Goal: Transaction & Acquisition: Purchase product/service

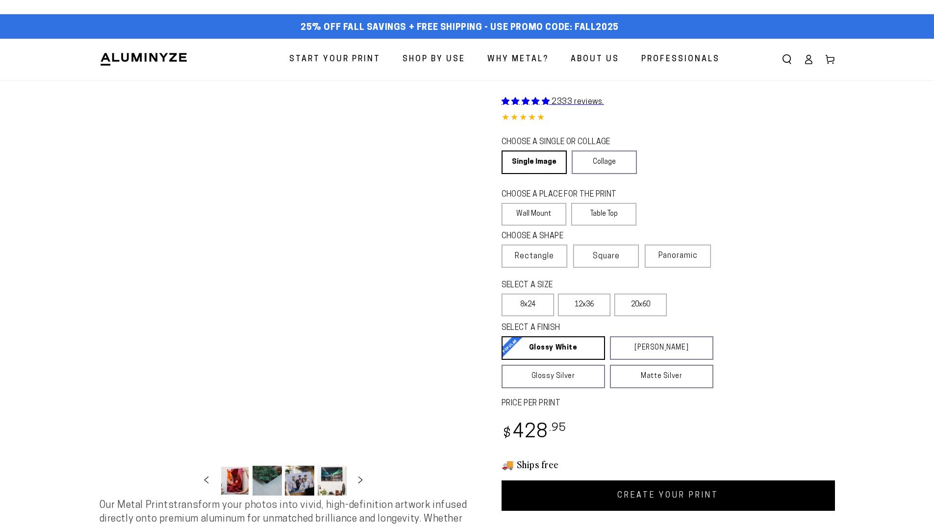
select select "**********"
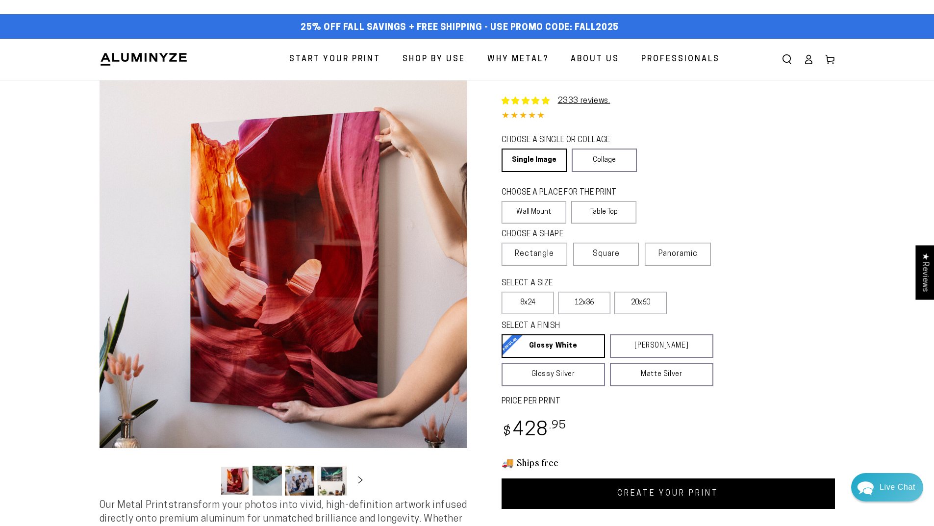
click at [296, 481] on button "Load image 3 in gallery view" at bounding box center [299, 481] width 29 height 30
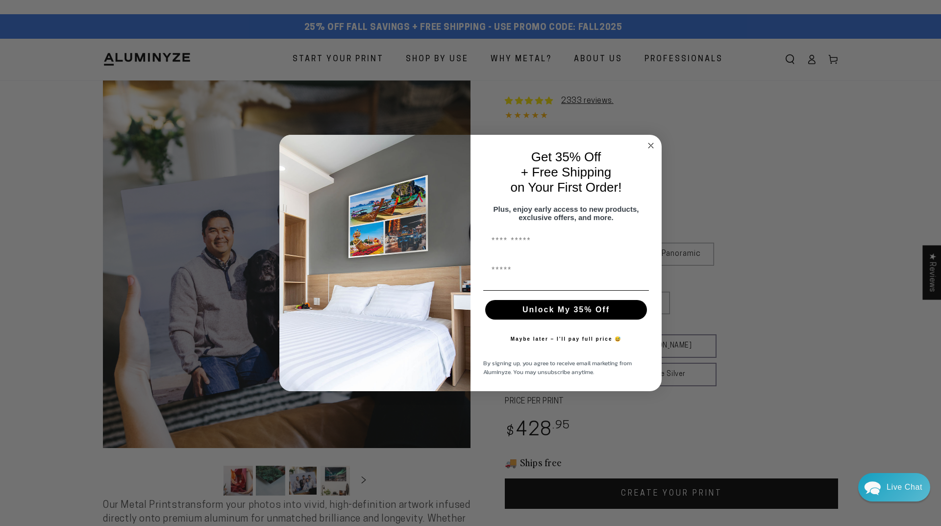
click at [648, 143] on icon "Close dialog" at bounding box center [650, 145] width 5 height 5
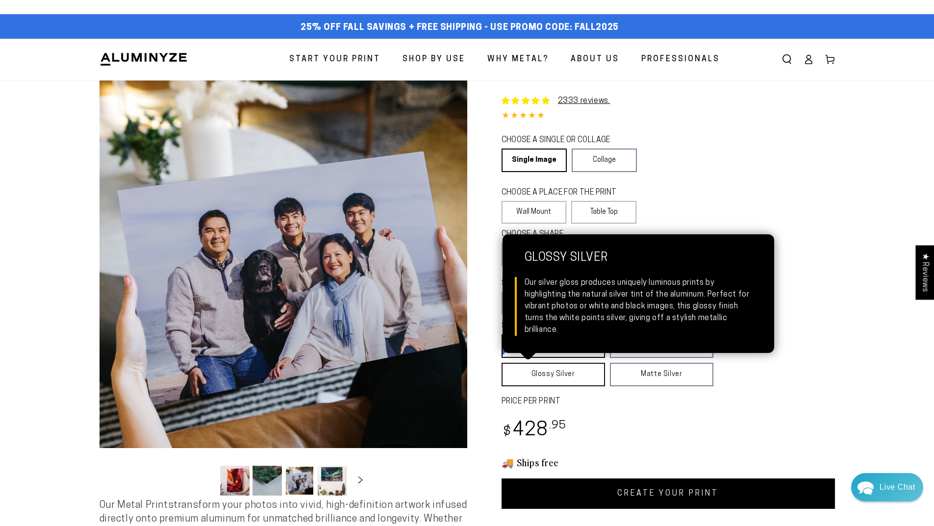
click at [589, 372] on link "Glossy Silver Glossy Silver Our silver gloss produces uniquely luminous prints …" at bounding box center [552, 375] width 103 height 24
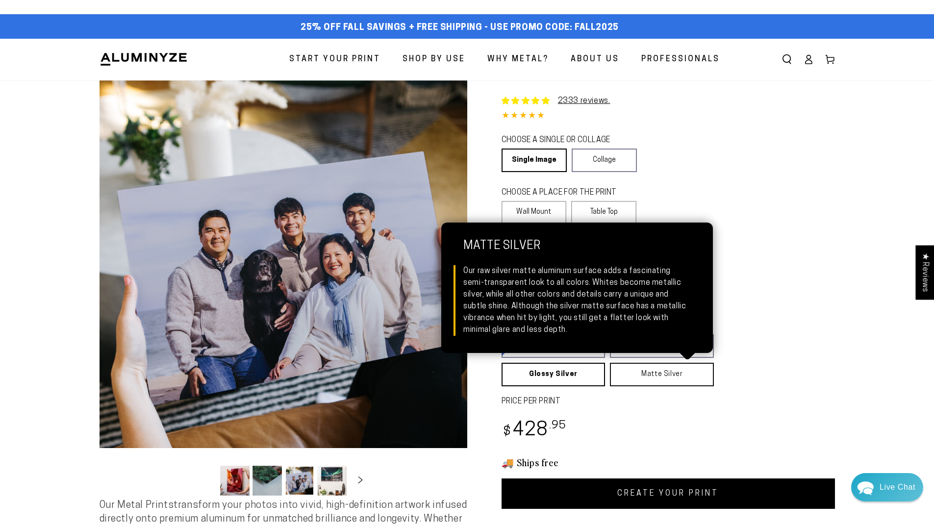
click at [649, 382] on link "Matte Silver Matte Silver Our raw silver matte aluminum surface adds a fascinat…" at bounding box center [662, 375] width 104 height 24
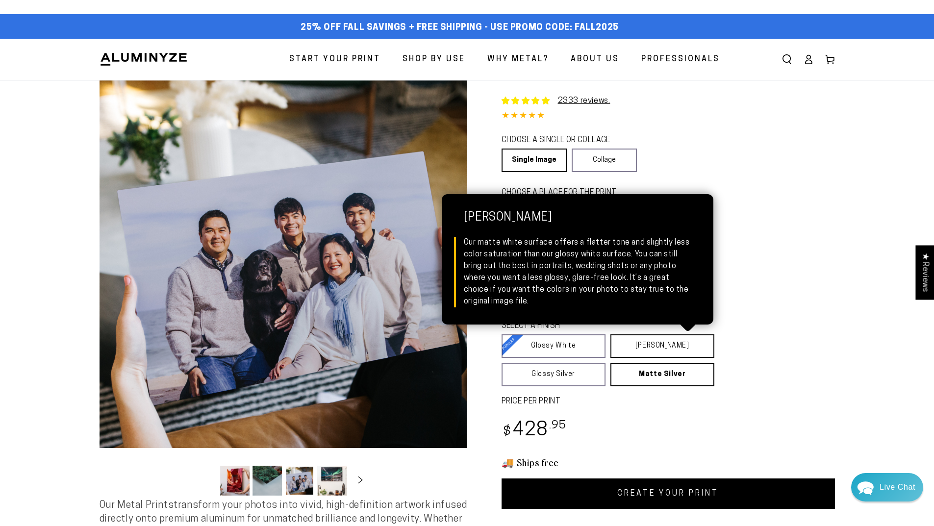
click at [651, 345] on link "[PERSON_NAME] Matte White Our matte white surface offers a flatter tone and sli…" at bounding box center [662, 346] width 104 height 24
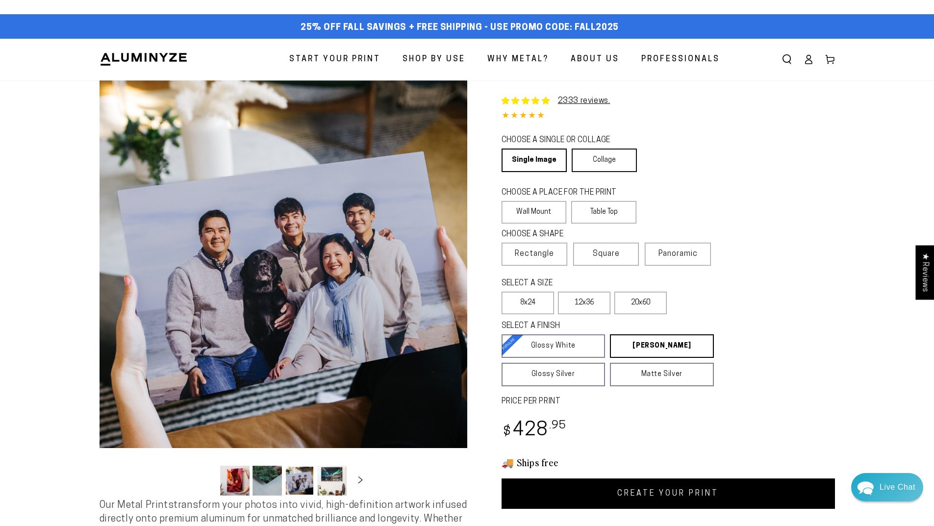
click at [588, 165] on link "Collage" at bounding box center [603, 160] width 65 height 24
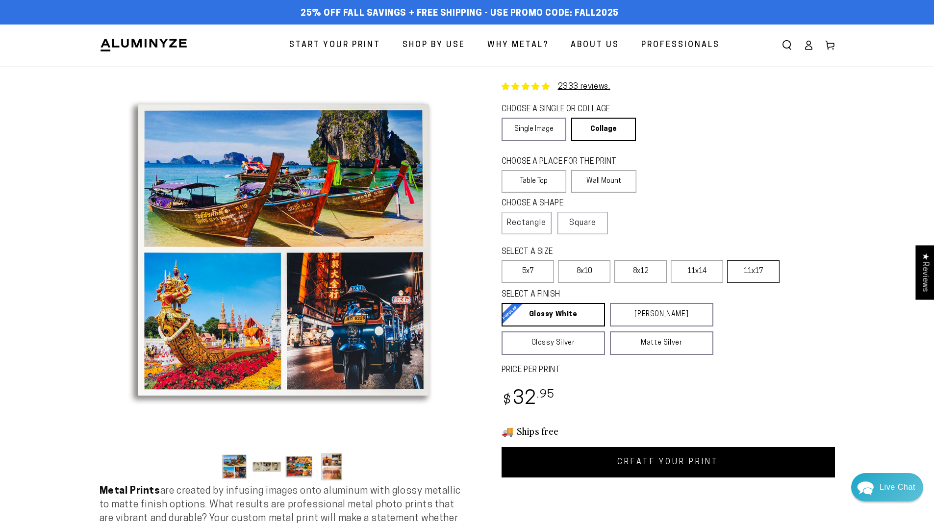
click at [759, 270] on label "11x17" at bounding box center [753, 271] width 52 height 23
click at [543, 137] on link "Single Image" at bounding box center [533, 130] width 65 height 24
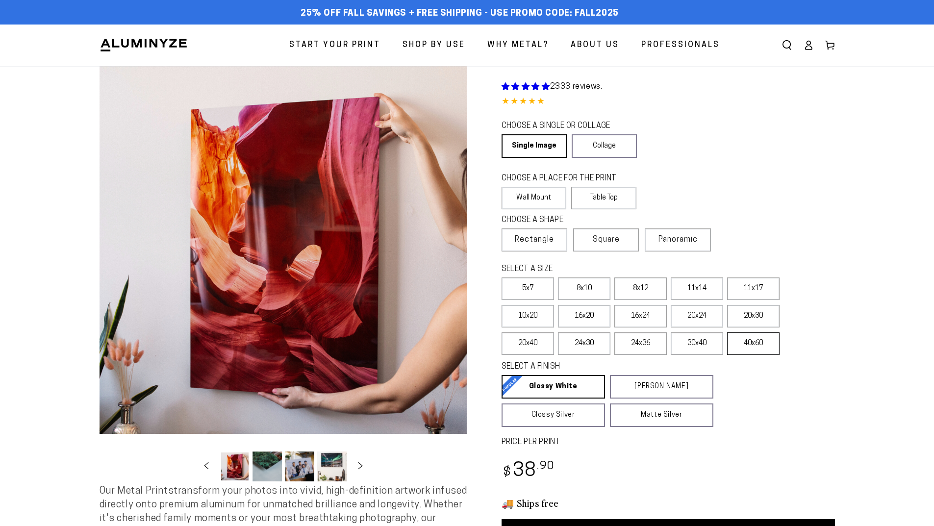
select select "**********"
click at [301, 472] on button "Load image 3 in gallery view" at bounding box center [299, 466] width 29 height 30
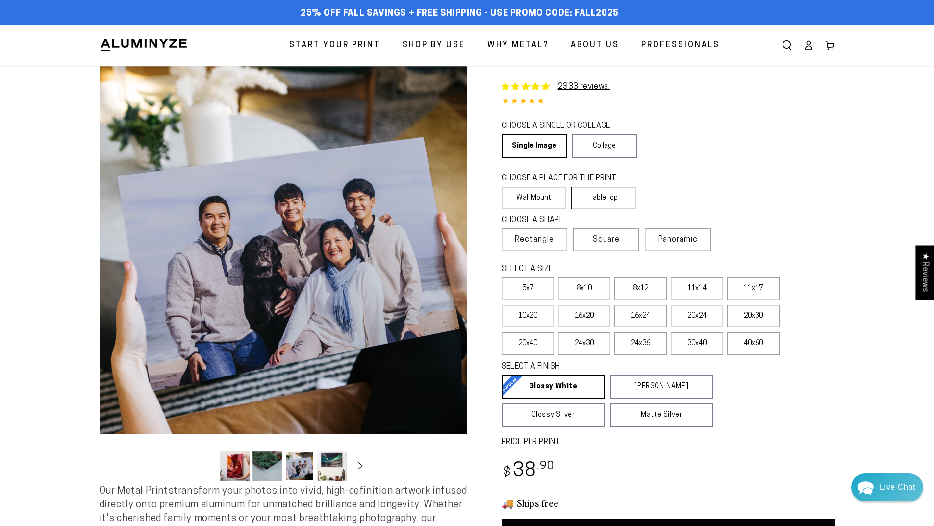
click at [613, 196] on label "Table Top" at bounding box center [603, 198] width 65 height 23
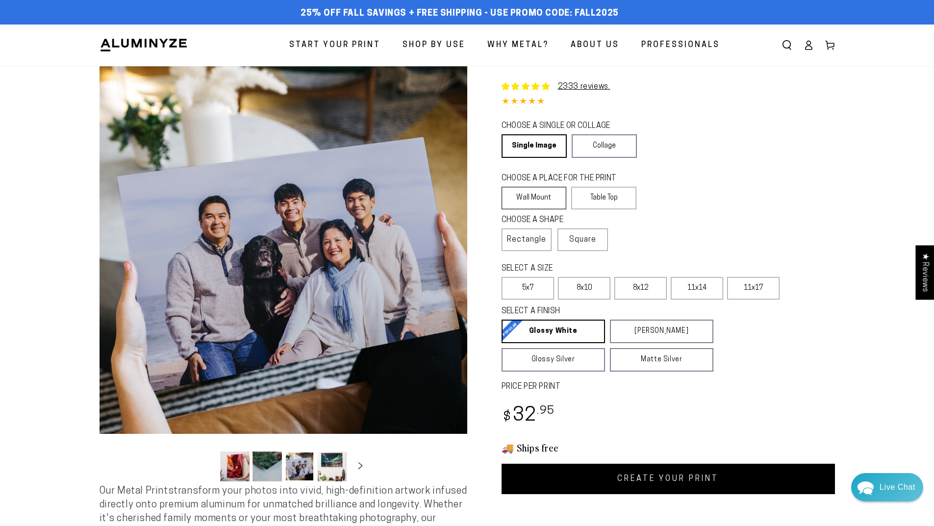
click at [561, 197] on label "Wall Mount" at bounding box center [533, 198] width 65 height 23
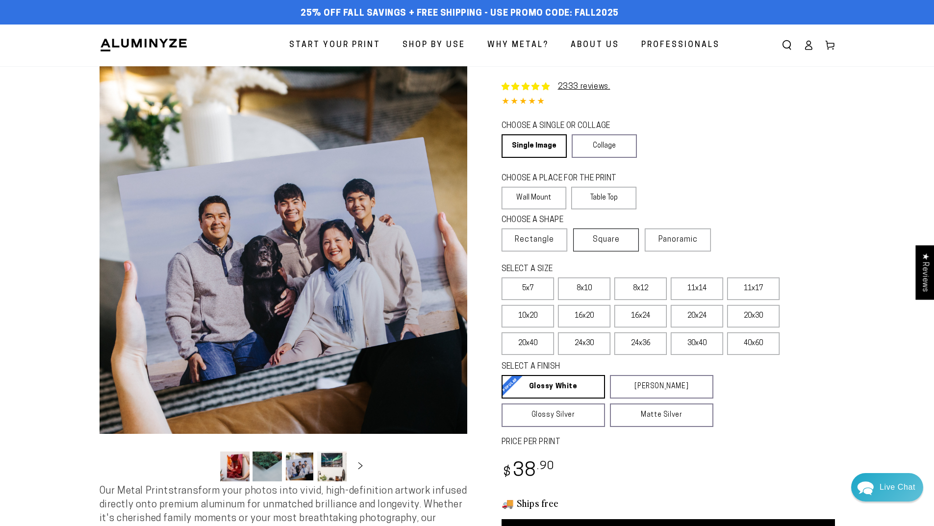
click at [598, 241] on span "Square" at bounding box center [605, 240] width 27 height 12
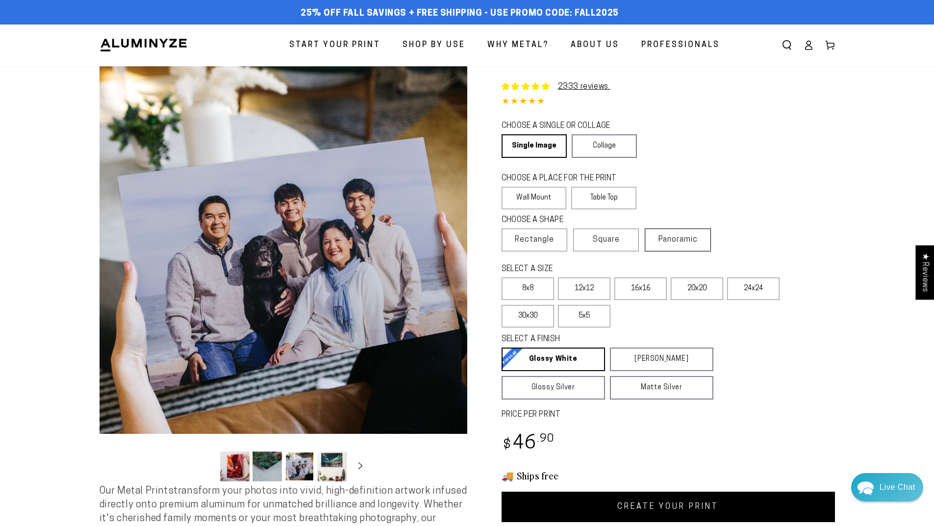
click at [656, 241] on label "Panoramic" at bounding box center [677, 239] width 66 height 23
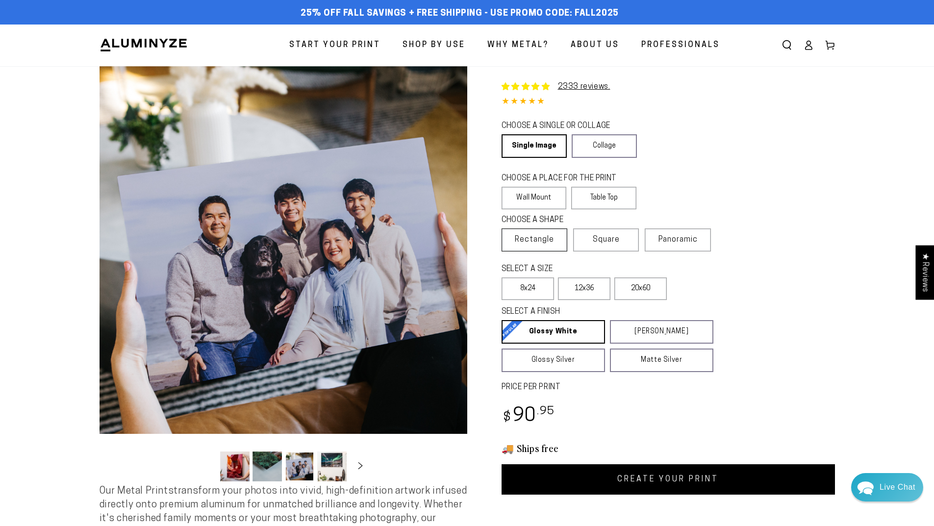
click at [528, 242] on span "Rectangle" at bounding box center [534, 240] width 39 height 12
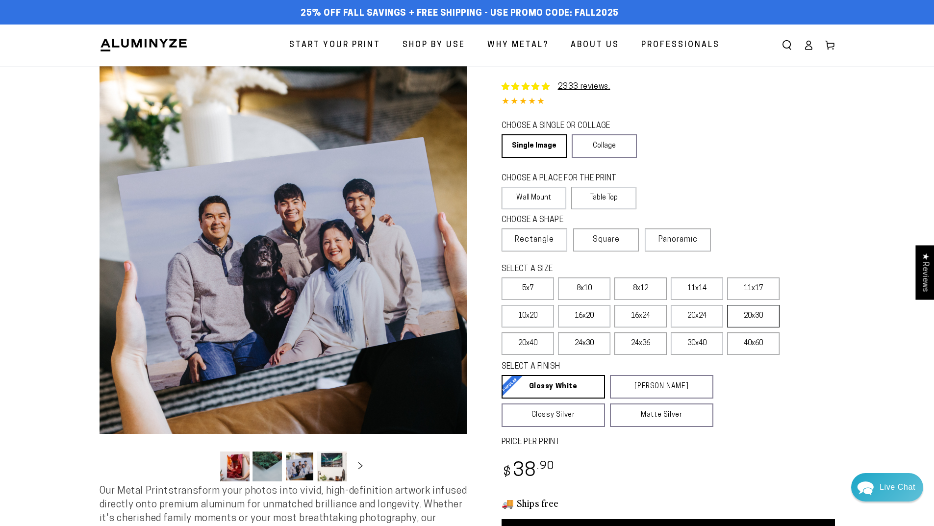
click at [746, 318] on label "20x30" at bounding box center [753, 316] width 52 height 23
click at [647, 318] on label "16x24" at bounding box center [640, 316] width 52 height 23
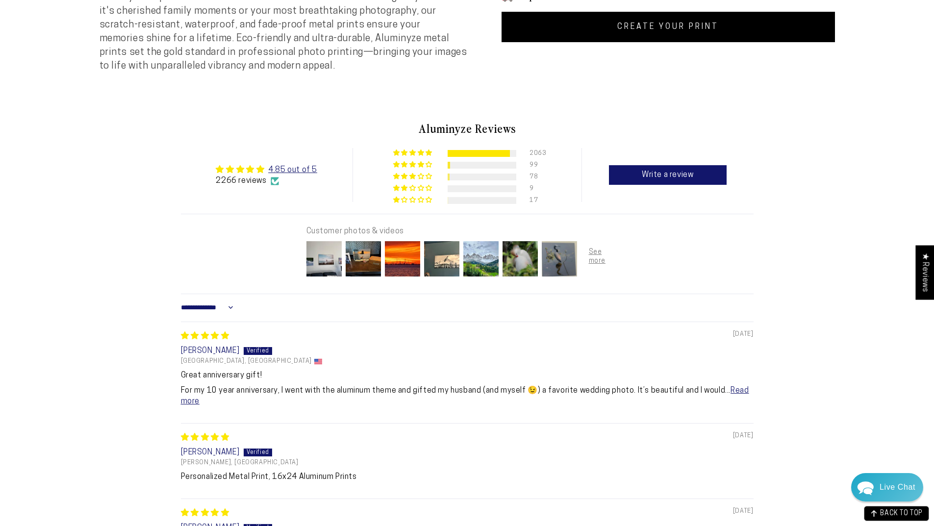
scroll to position [588, 0]
